Goal: Information Seeking & Learning: Learn about a topic

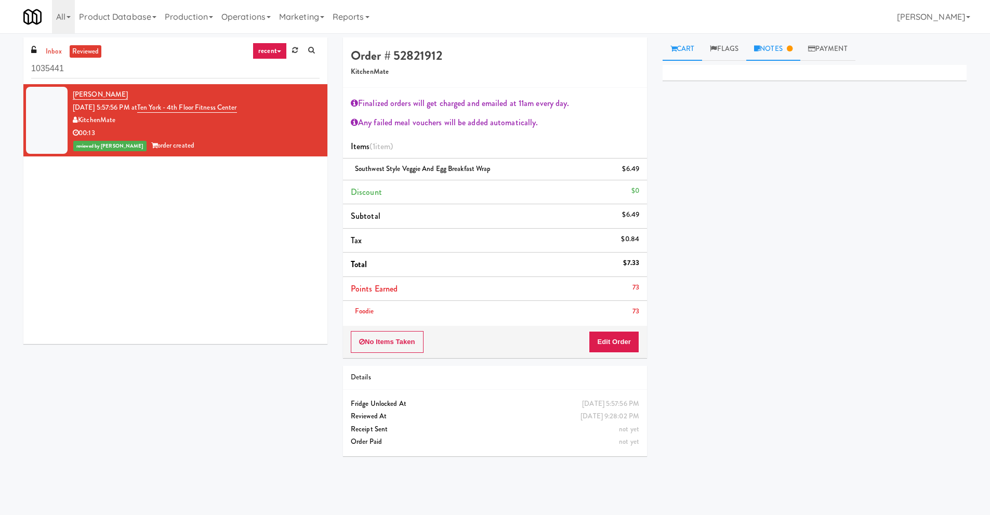
click at [767, 49] on link "Notes" at bounding box center [773, 48] width 54 height 23
click at [750, 134] on p "Mark: The video was cut. For Playback" at bounding box center [814, 127] width 287 height 11
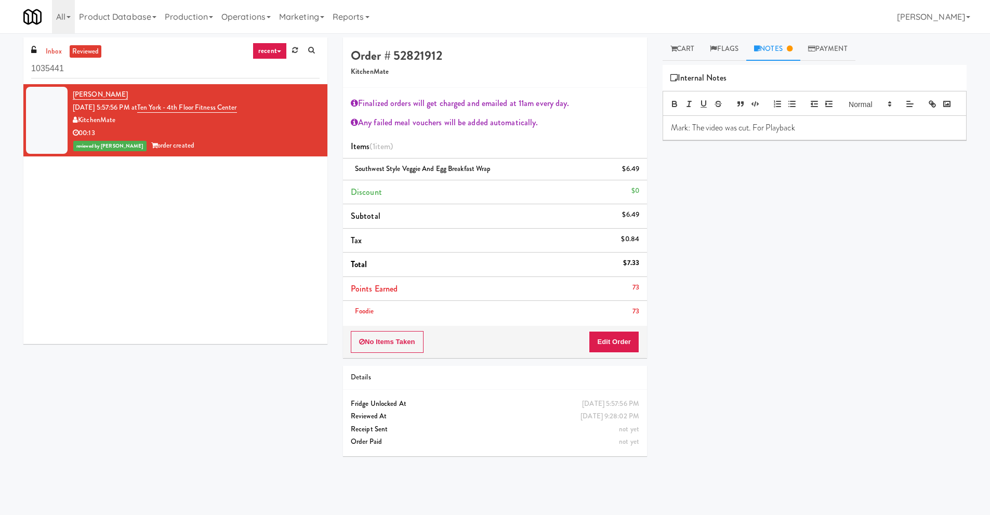
click at [750, 134] on p "Mark: The video was cut. For Playback" at bounding box center [814, 127] width 287 height 11
click at [242, 202] on div "[PERSON_NAME] [DATE] 5:57:56 PM at [GEOGRAPHIC_DATA] - 4th Floor Fitness Center…" at bounding box center [175, 214] width 304 height 260
